Goal: Information Seeking & Learning: Understand process/instructions

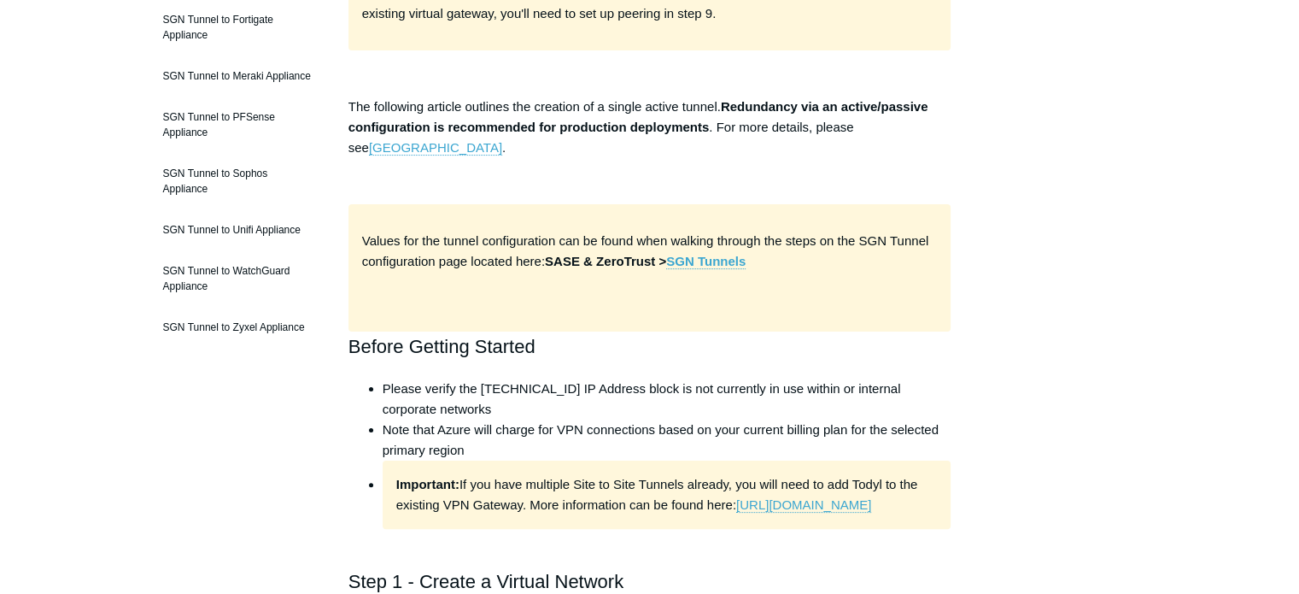
scroll to position [427, 0]
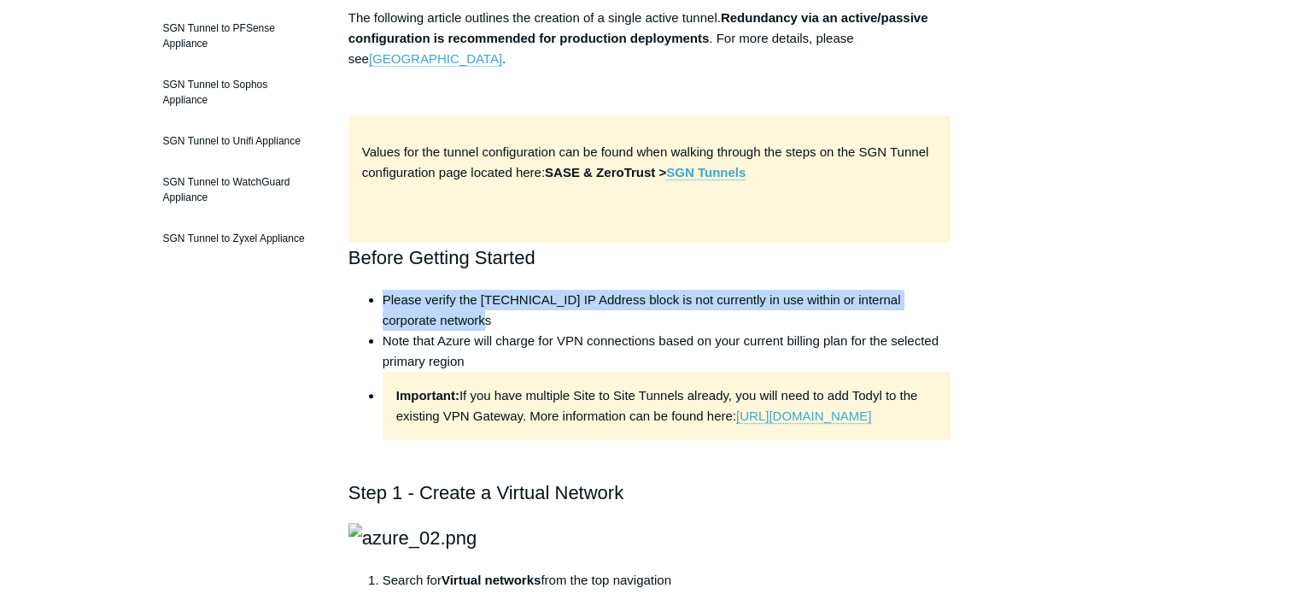
drag, startPoint x: 383, startPoint y: 301, endPoint x: 886, endPoint y: 324, distance: 503.5
click at [886, 324] on li "Please verify the [TECHNICAL_ID] IP Address block is not currently in use withi…" at bounding box center [667, 310] width 569 height 41
copy li "Please verify the [TECHNICAL_ID] IP Address block is not currently in use withi…"
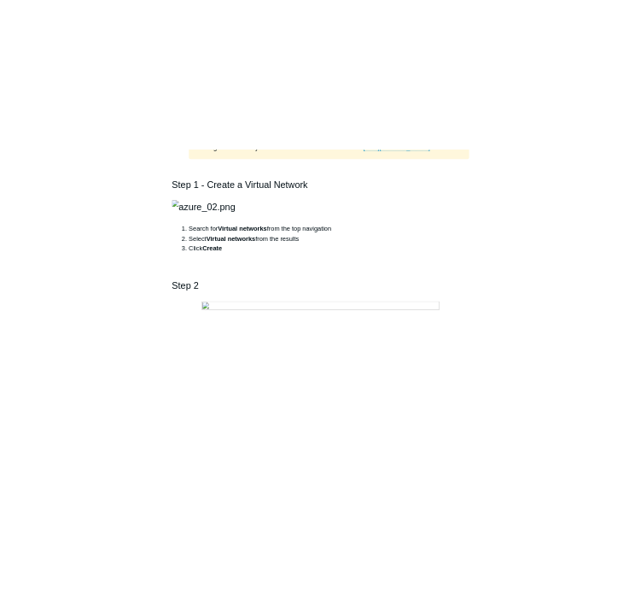
scroll to position [854, 0]
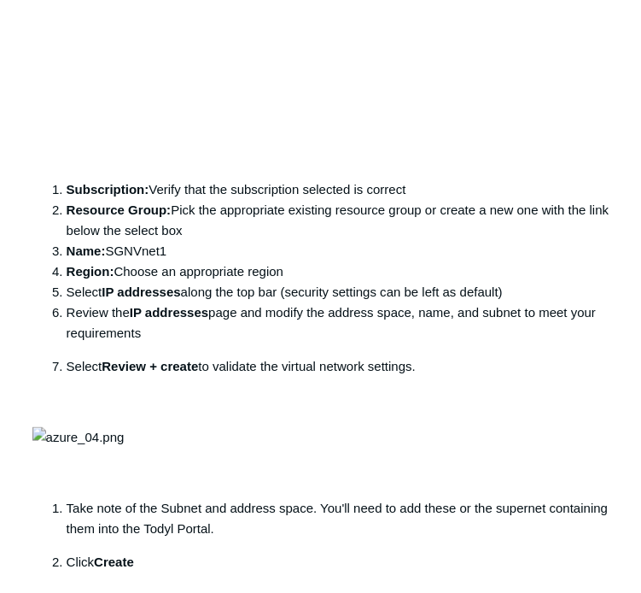
scroll to position [1537, 0]
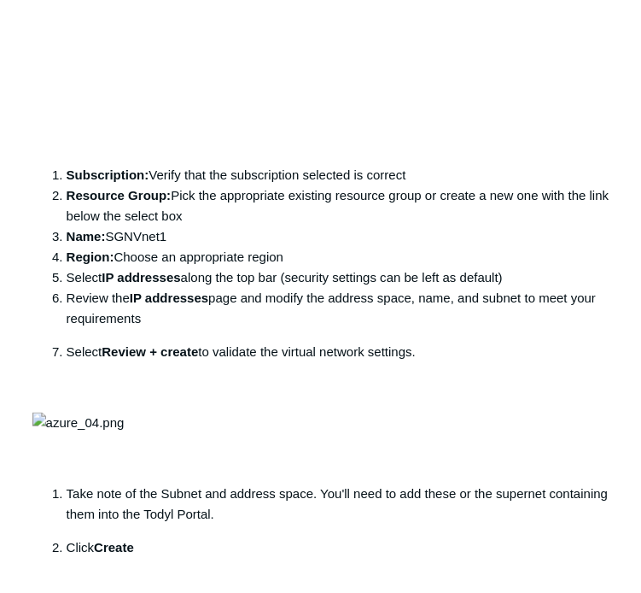
drag, startPoint x: 111, startPoint y: 467, endPoint x: 191, endPoint y: 467, distance: 80.3
click at [191, 246] on li "Name: SGNVnet1" at bounding box center [338, 235] width 543 height 20
copy li "SGNVnet1"
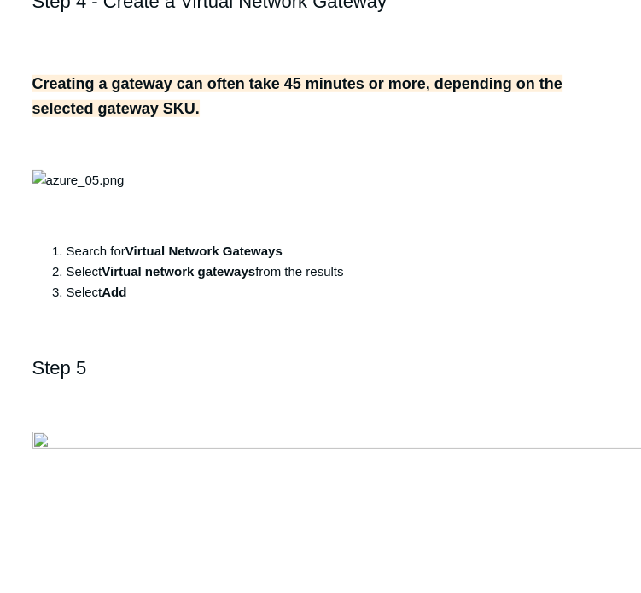
scroll to position [2477, 0]
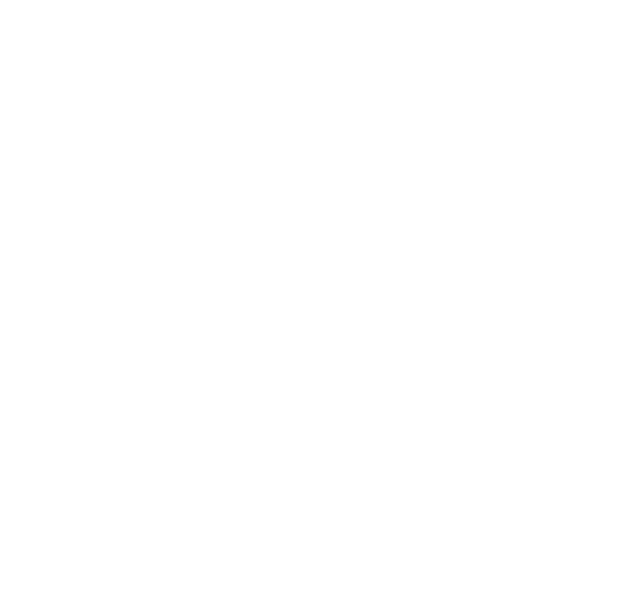
scroll to position [4612, 0]
drag, startPoint x: 219, startPoint y: 208, endPoint x: 267, endPoint y: 201, distance: 48.3
click at [267, 581] on li "Public IP address name : SGNPIP1" at bounding box center [338, 591] width 543 height 20
copy li "SGNPIP1"
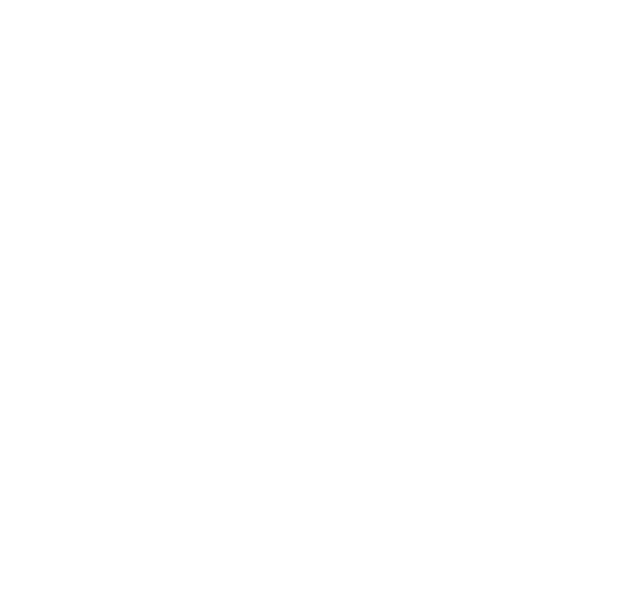
drag, startPoint x: 108, startPoint y: 243, endPoint x: 173, endPoint y: 243, distance: 64.9
copy li "SGNLGW1"
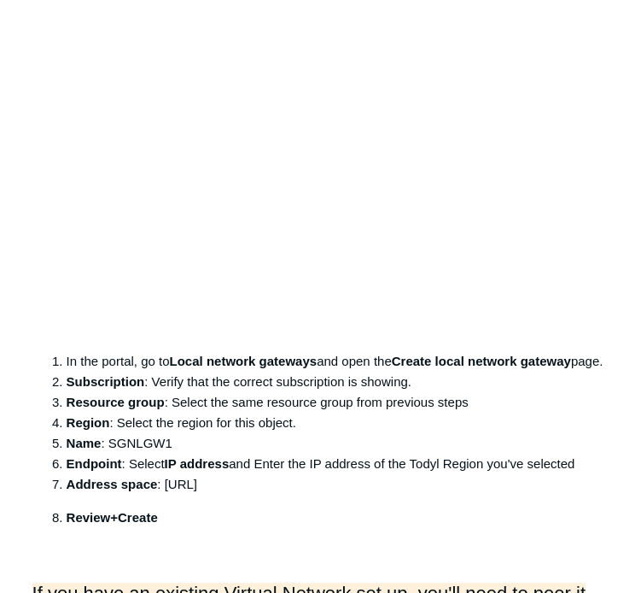
scroll to position [6576, 0]
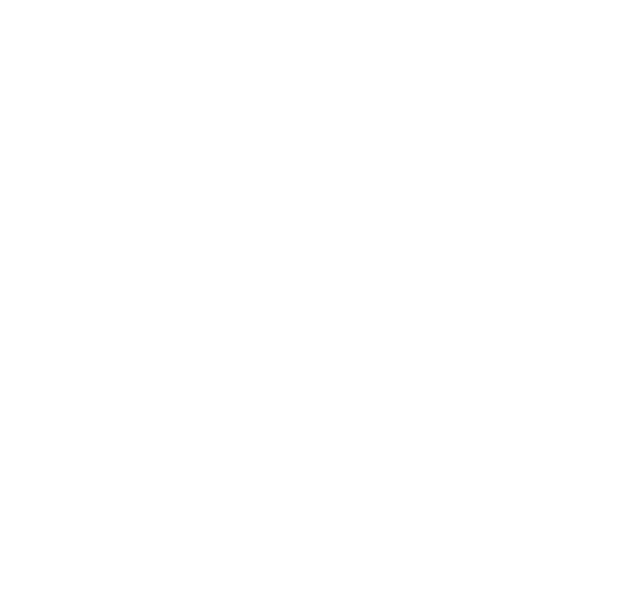
scroll to position [5466, 0]
drag, startPoint x: 166, startPoint y: 372, endPoint x: 260, endPoint y: 373, distance: 94.8
copy li "[URL]"
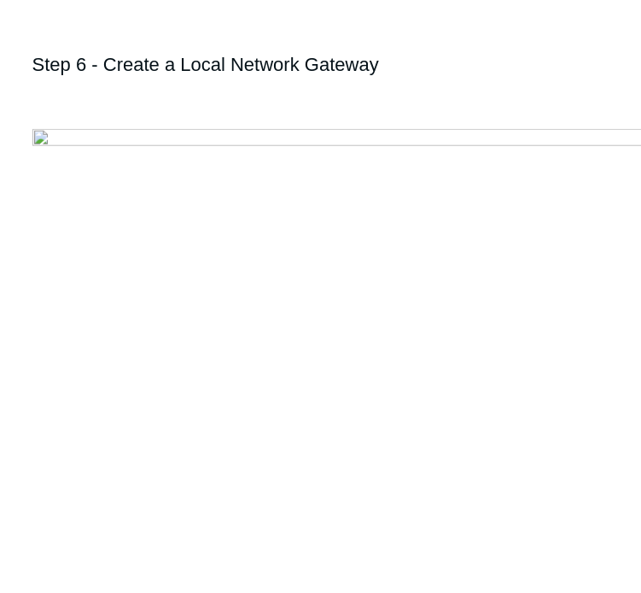
scroll to position [5295, 0]
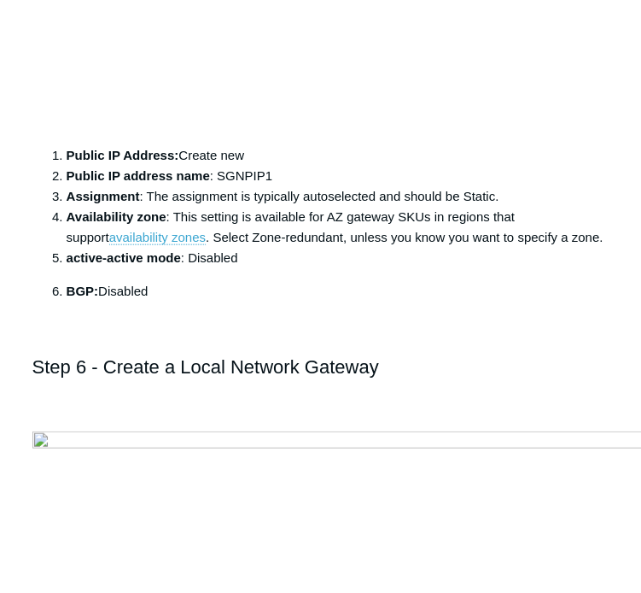
scroll to position [5039, 0]
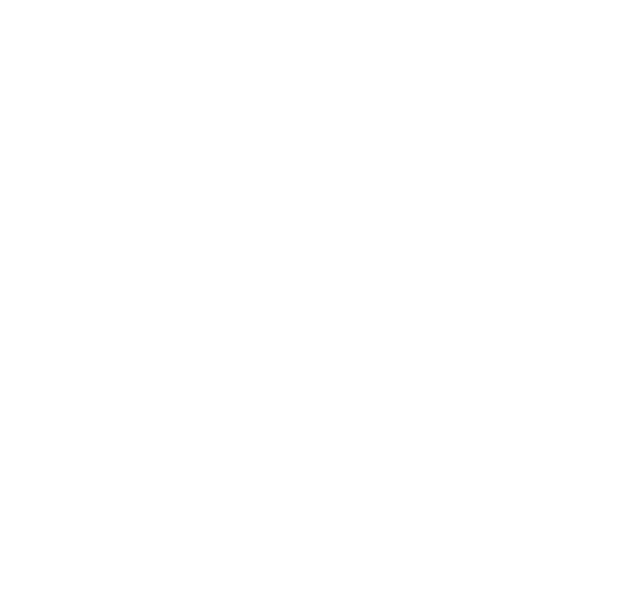
scroll to position [5552, 0]
drag, startPoint x: 419, startPoint y: 266, endPoint x: 487, endPoint y: 271, distance: 68.5
copy li "Todyl Region"
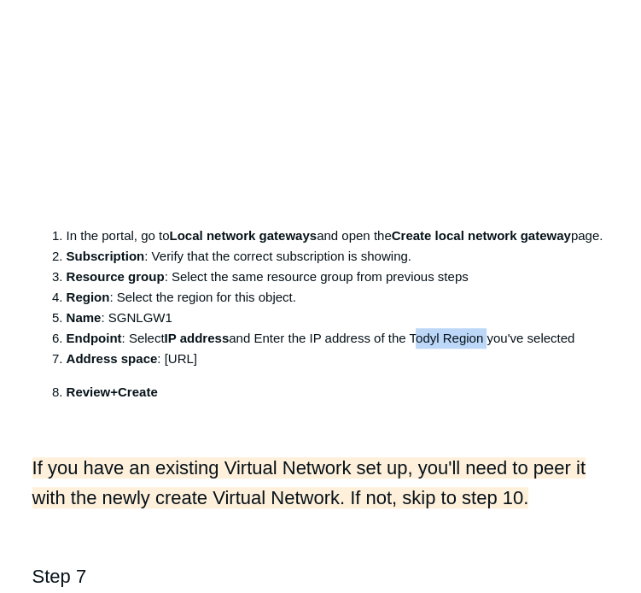
scroll to position [6833, 0]
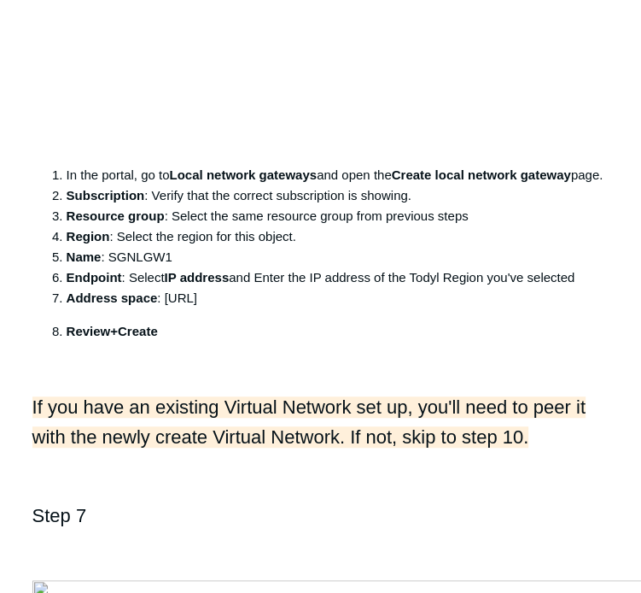
drag, startPoint x: 256, startPoint y: 396, endPoint x: 187, endPoint y: 397, distance: 69.2
copy li "SGNtoAzure"
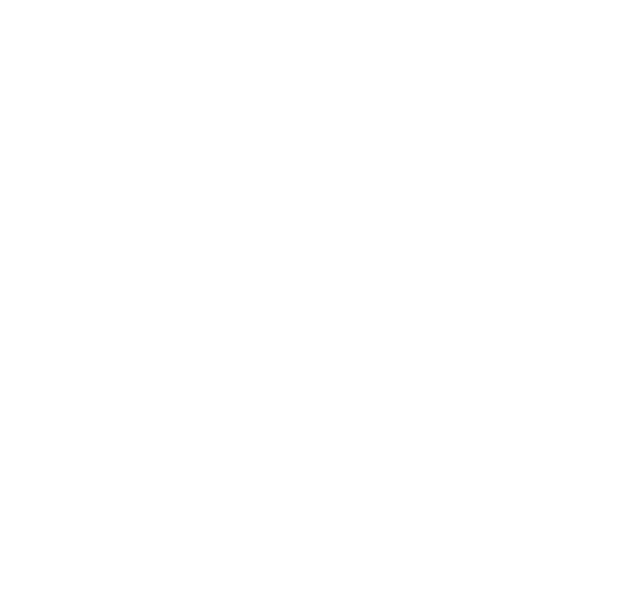
scroll to position [8199, 0]
drag, startPoint x: 108, startPoint y: 466, endPoint x: 175, endPoint y: 465, distance: 66.6
copy li "SGNTunnel"
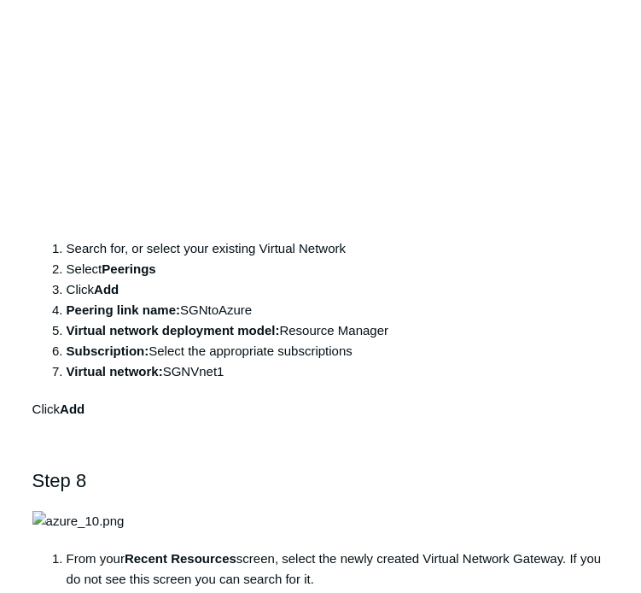
scroll to position [9224, 0]
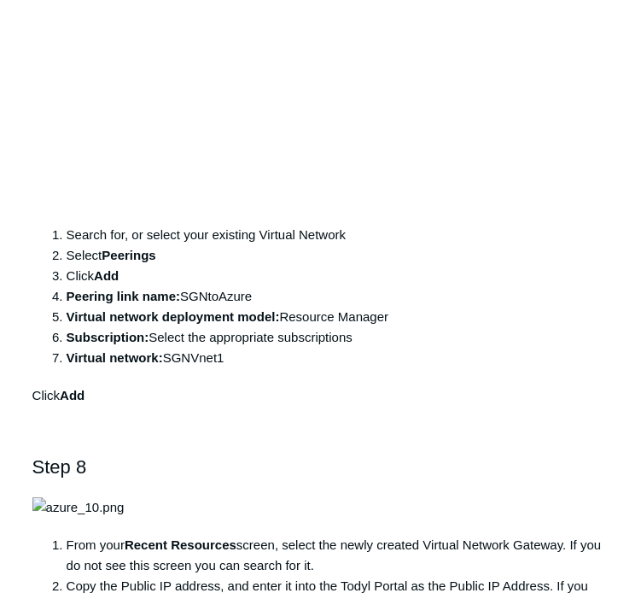
drag, startPoint x: 214, startPoint y: 448, endPoint x: 284, endPoint y: 443, distance: 70.2
copy li "102400000"
drag, startPoint x: 249, startPoint y: 467, endPoint x: 280, endPoint y: 459, distance: 31.7
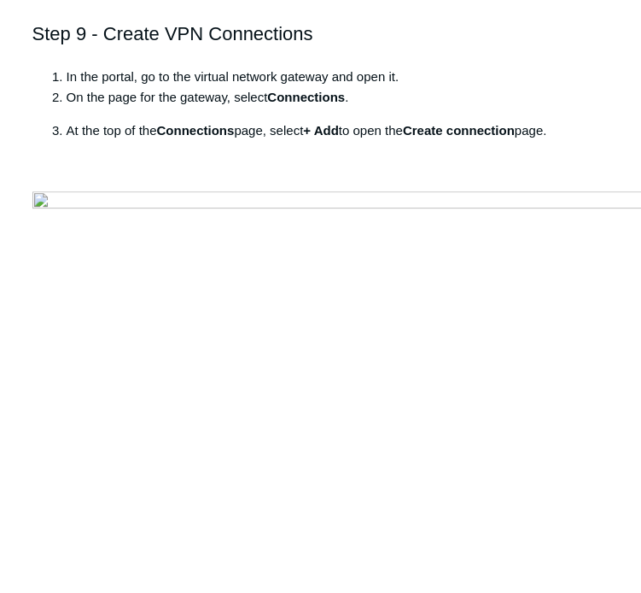
scroll to position [9907, 0]
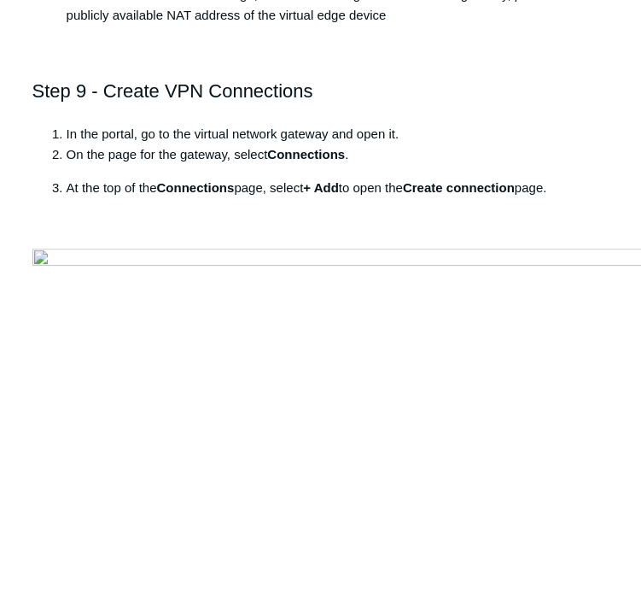
scroll to position [9822, 0]
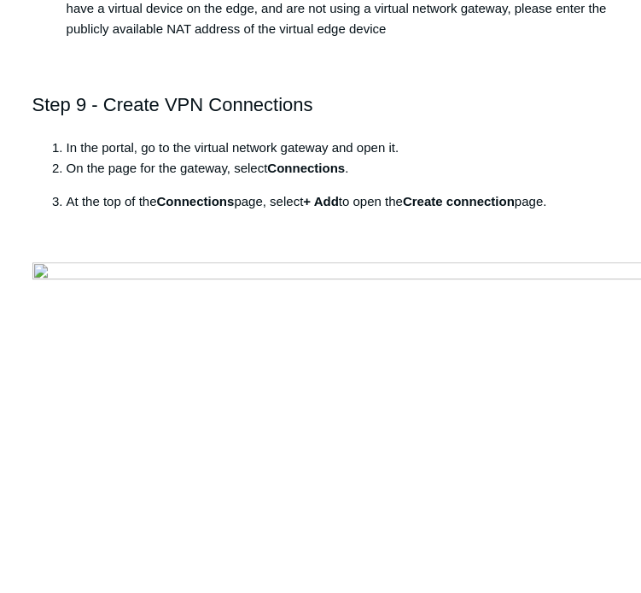
drag, startPoint x: 437, startPoint y: 151, endPoint x: 502, endPoint y: 151, distance: 64.9
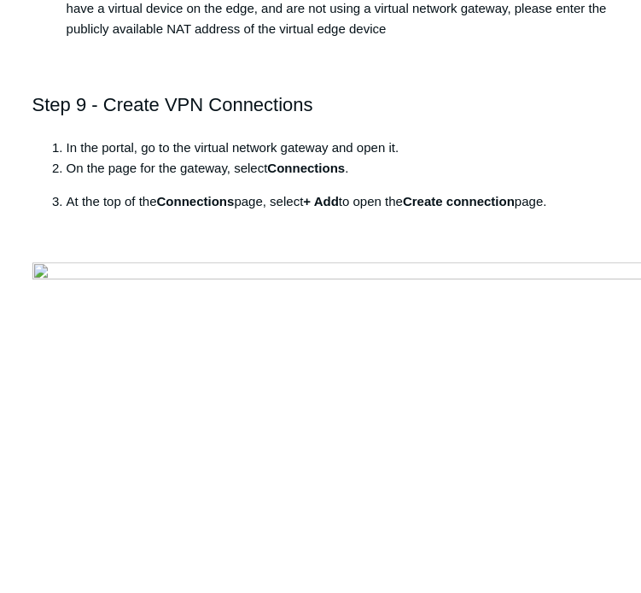
drag, startPoint x: 500, startPoint y: 154, endPoint x: 439, endPoint y: 143, distance: 62.3
drag, startPoint x: 442, startPoint y: 143, endPoint x: 433, endPoint y: 119, distance: 25.4
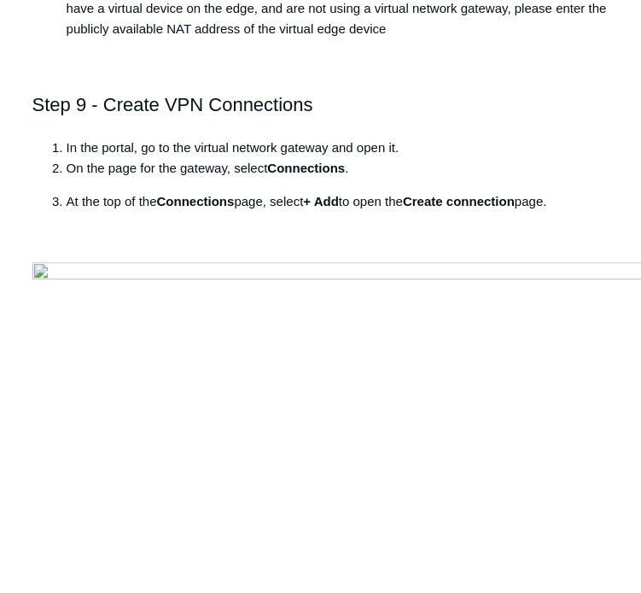
drag, startPoint x: 441, startPoint y: 155, endPoint x: 499, endPoint y: 153, distance: 58.1
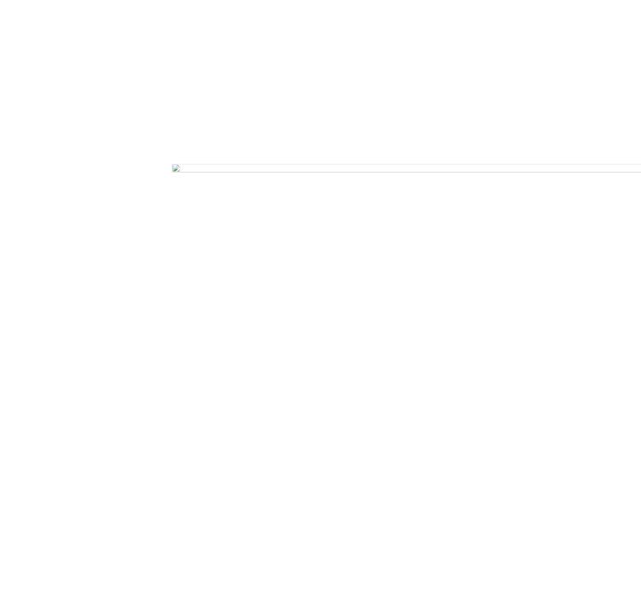
scroll to position [7260, 0]
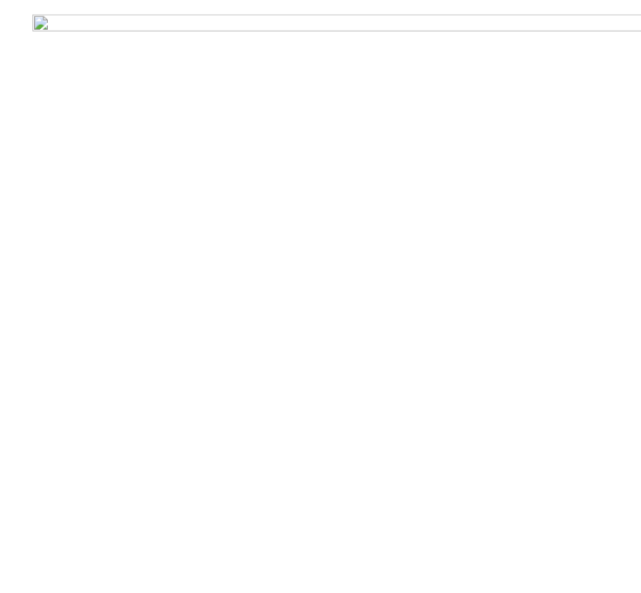
scroll to position [5466, 0]
drag, startPoint x: 108, startPoint y: 332, endPoint x: 192, endPoint y: 326, distance: 84.8
drag, startPoint x: 164, startPoint y: 371, endPoint x: 261, endPoint y: 368, distance: 97.4
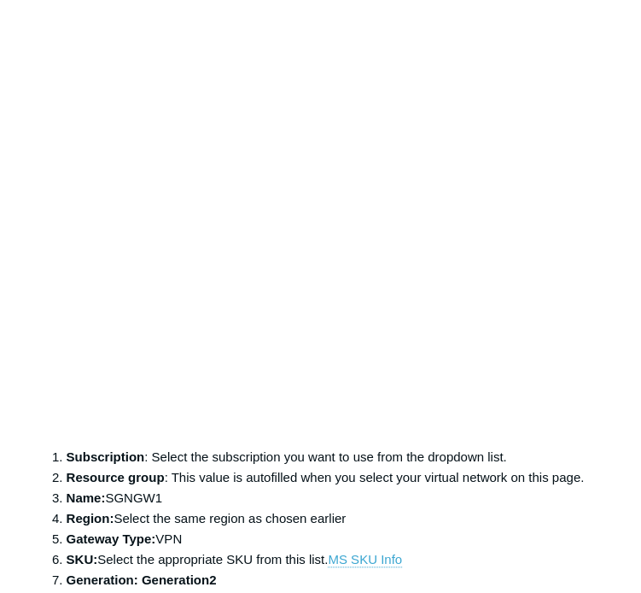
scroll to position [3843, 0]
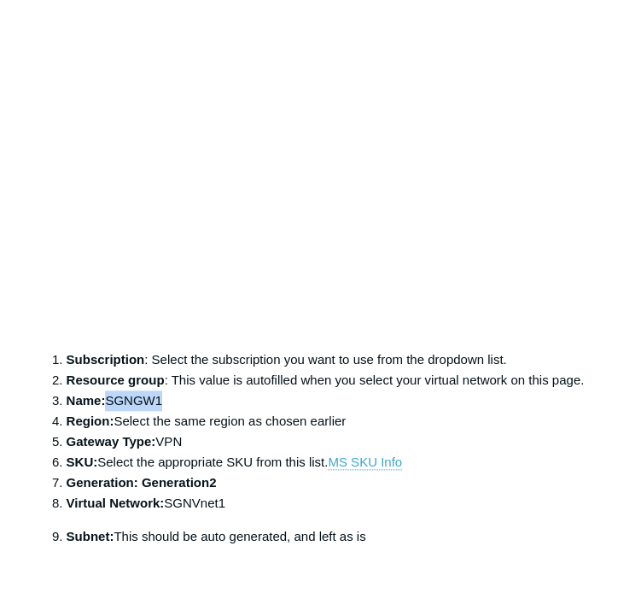
drag, startPoint x: 107, startPoint y: 450, endPoint x: 163, endPoint y: 459, distance: 57.0
click at [163, 411] on li "Name: SGNGW1" at bounding box center [338, 400] width 543 height 20
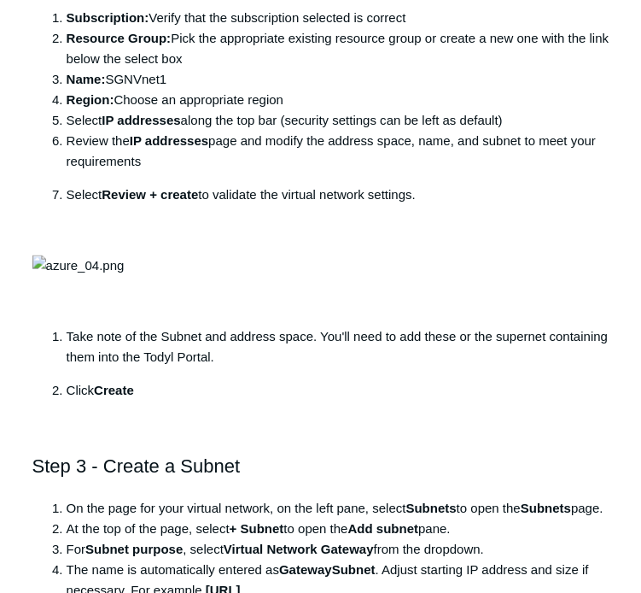
scroll to position [1708, 0]
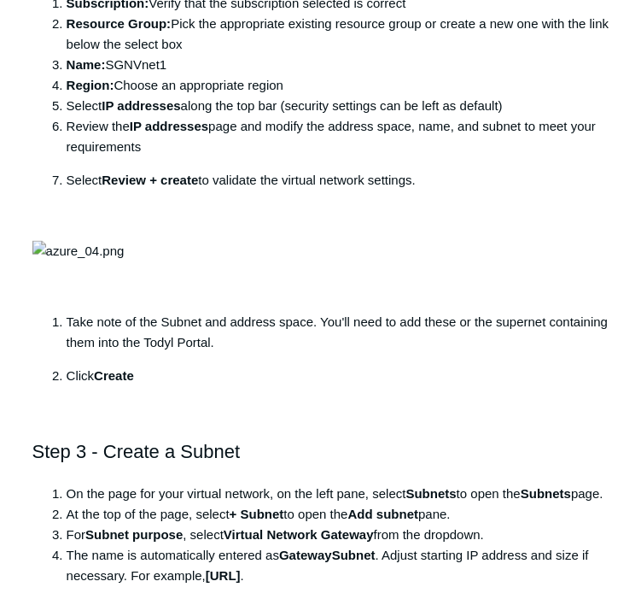
drag, startPoint x: 111, startPoint y: 296, endPoint x: 164, endPoint y: 290, distance: 53.3
click at [170, 75] on li "Name: SGNVnet1" at bounding box center [338, 65] width 543 height 20
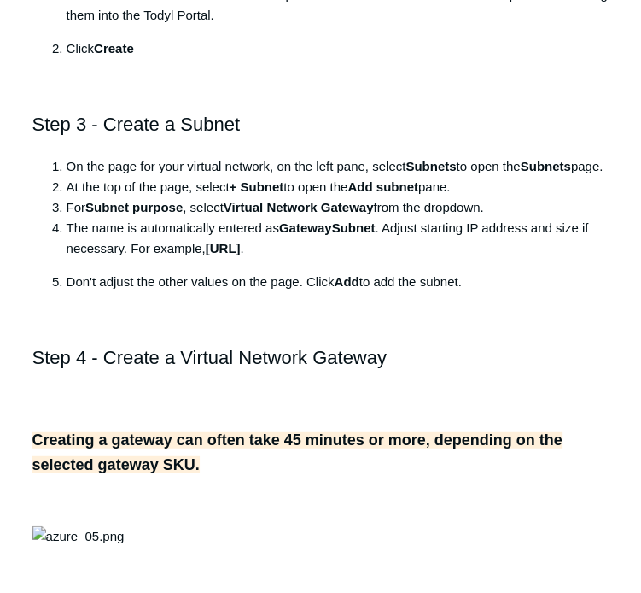
scroll to position [2050, 0]
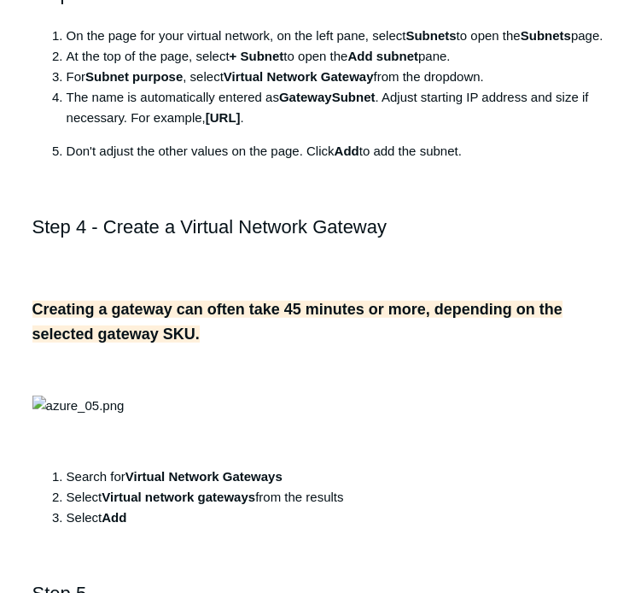
scroll to position [2221, 0]
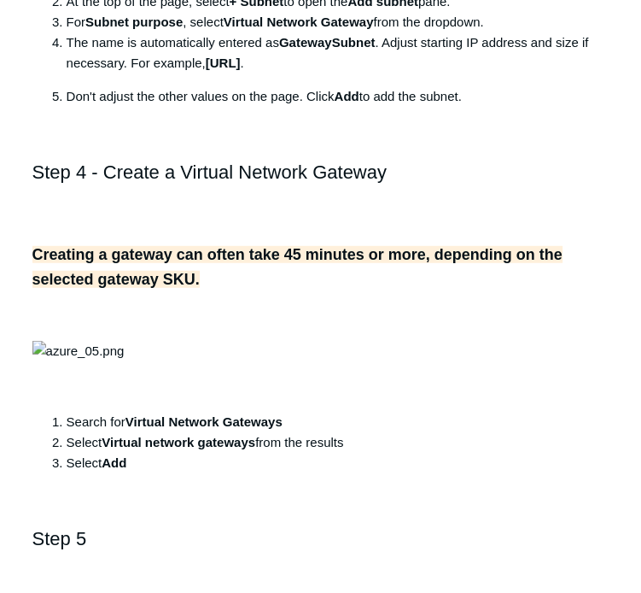
drag, startPoint x: 181, startPoint y: 48, endPoint x: 337, endPoint y: 366, distance: 353.7
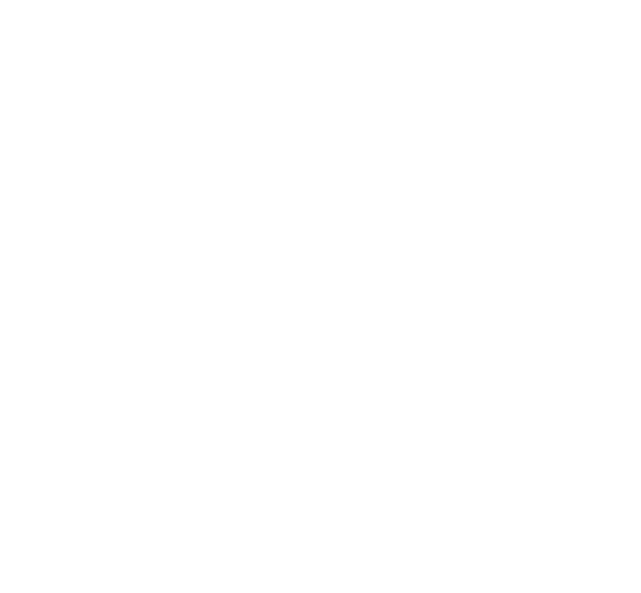
scroll to position [3160, 0]
drag, startPoint x: 130, startPoint y: 307, endPoint x: 292, endPoint y: 290, distance: 163.2
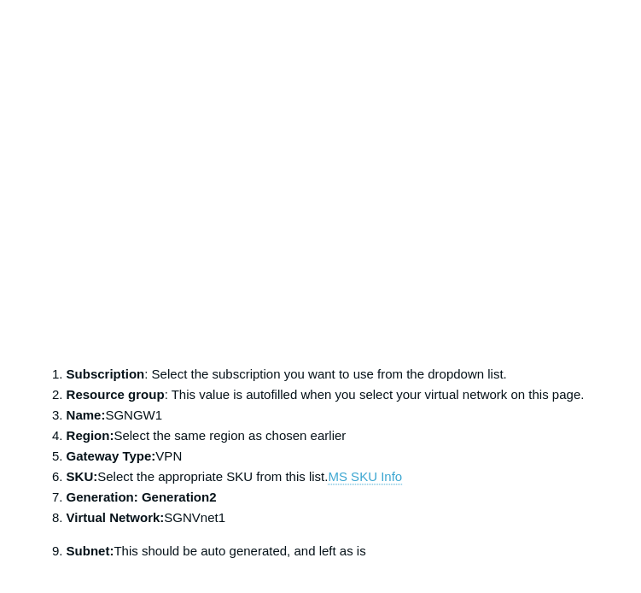
scroll to position [3843, 0]
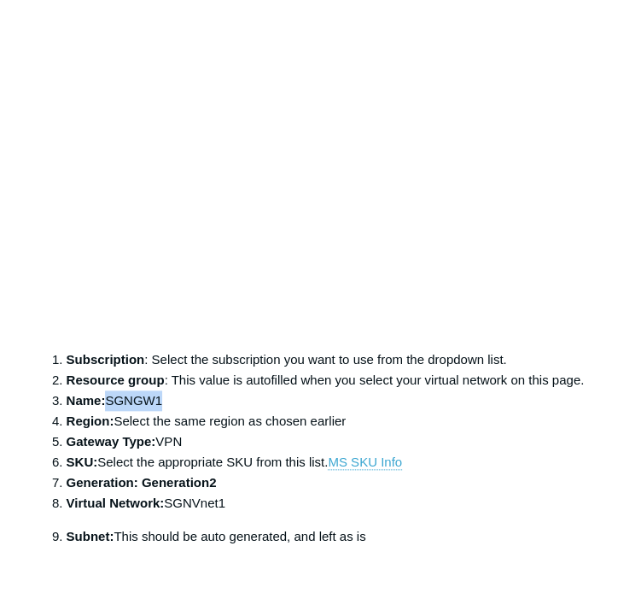
drag, startPoint x: 110, startPoint y: 452, endPoint x: 164, endPoint y: 453, distance: 53.8
click at [164, 411] on li "Name: SGNGW1" at bounding box center [338, 400] width 543 height 20
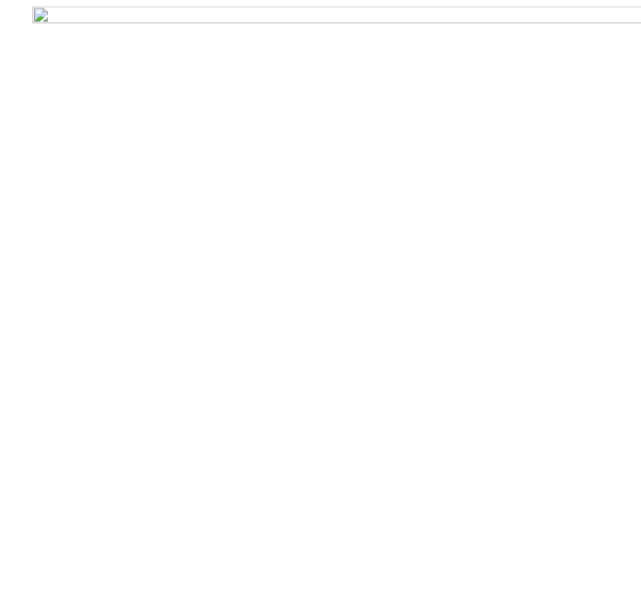
scroll to position [4441, 0]
drag, startPoint x: 217, startPoint y: 380, endPoint x: 274, endPoint y: 378, distance: 57.3
drag, startPoint x: 108, startPoint y: 329, endPoint x: 182, endPoint y: 327, distance: 73.5
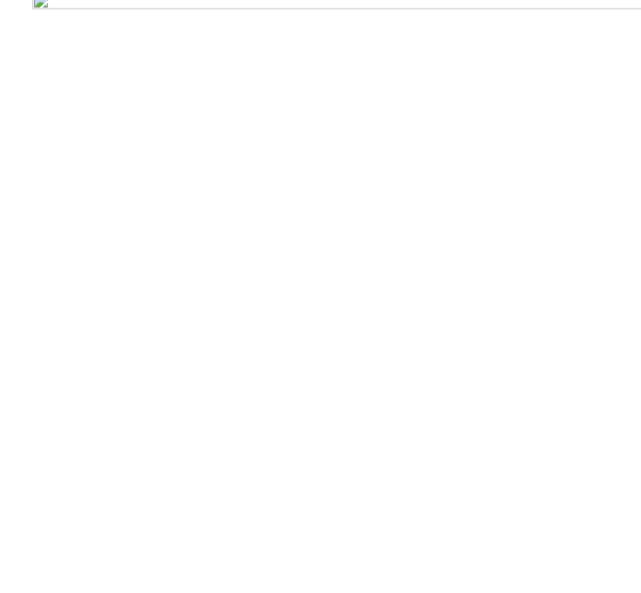
drag, startPoint x: 155, startPoint y: 321, endPoint x: 113, endPoint y: 321, distance: 42.7
drag, startPoint x: 111, startPoint y: 243, endPoint x: 163, endPoint y: 241, distance: 52.2
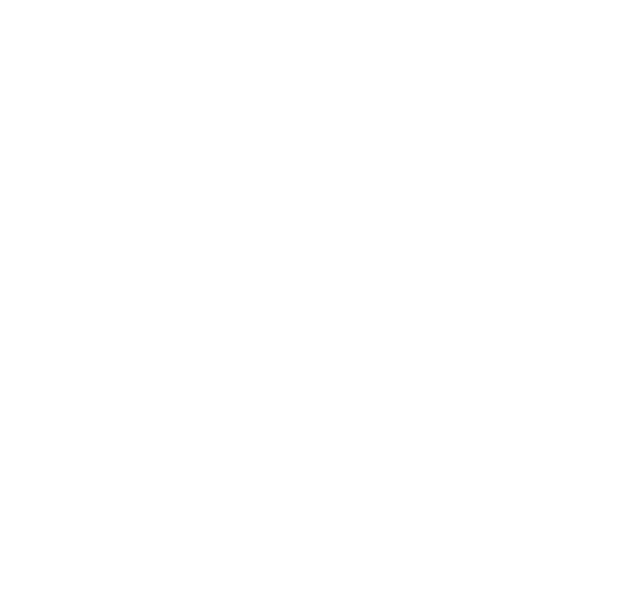
drag, startPoint x: 146, startPoint y: 249, endPoint x: 380, endPoint y: 529, distance: 365.0
